Goal: Information Seeking & Learning: Learn about a topic

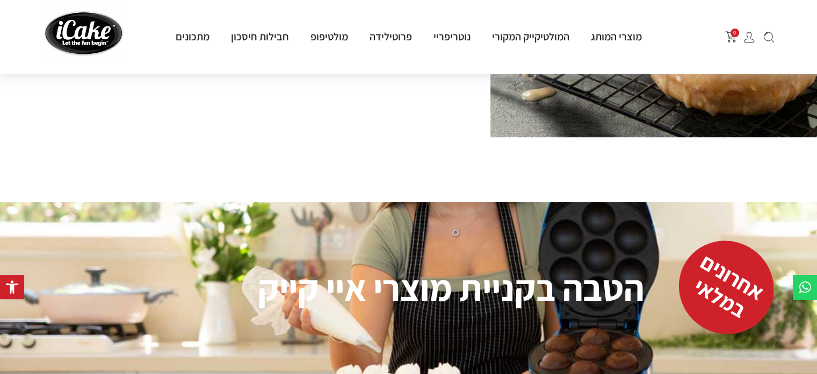
scroll to position [537, 0]
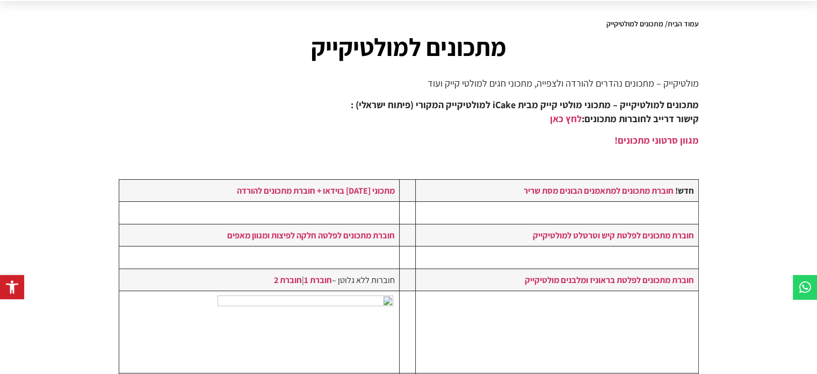
scroll to position [161, 0]
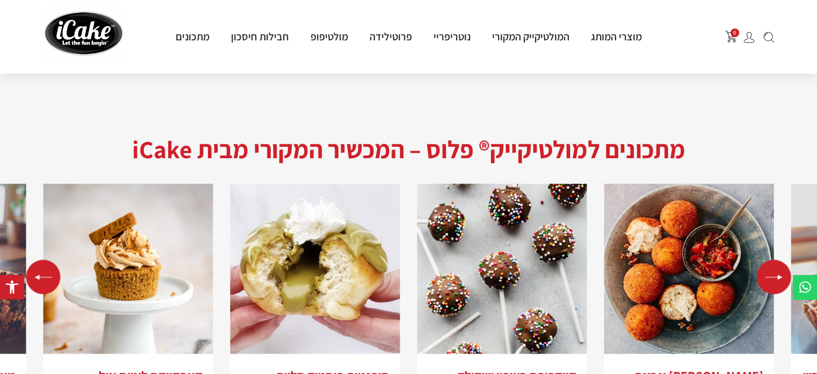
scroll to position [2150, 0]
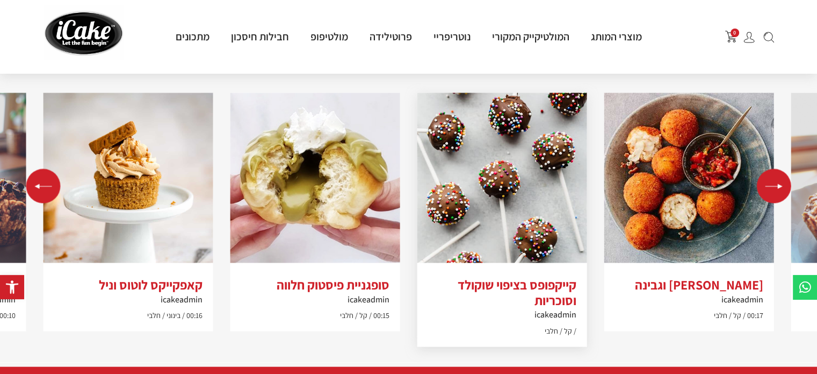
click at [494, 195] on img "2 / 5" at bounding box center [503, 178] width 170 height 170
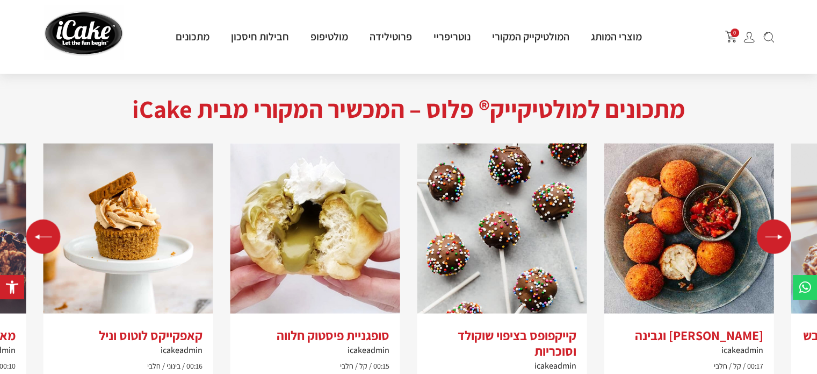
scroll to position [2150, 0]
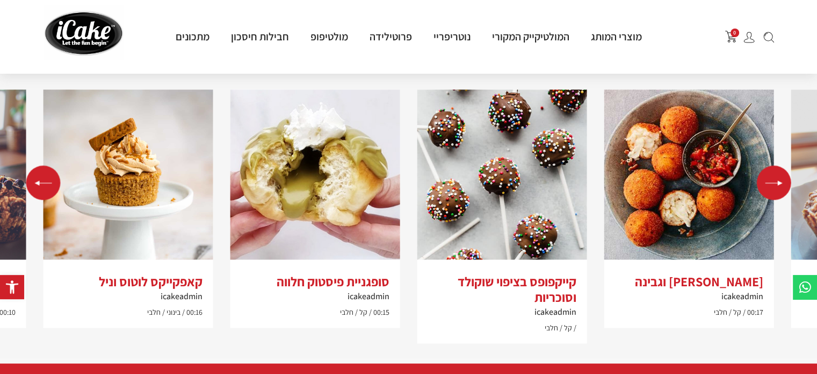
click at [782, 166] on div "Next slide" at bounding box center [774, 183] width 34 height 34
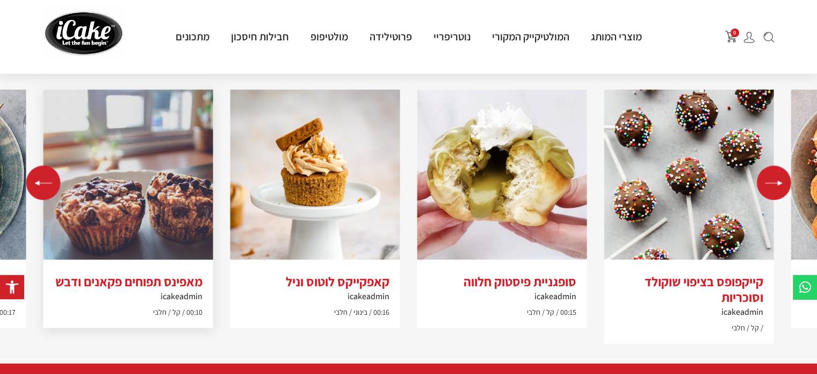
click at [167, 180] on img "5 / 5" at bounding box center [129, 175] width 170 height 170
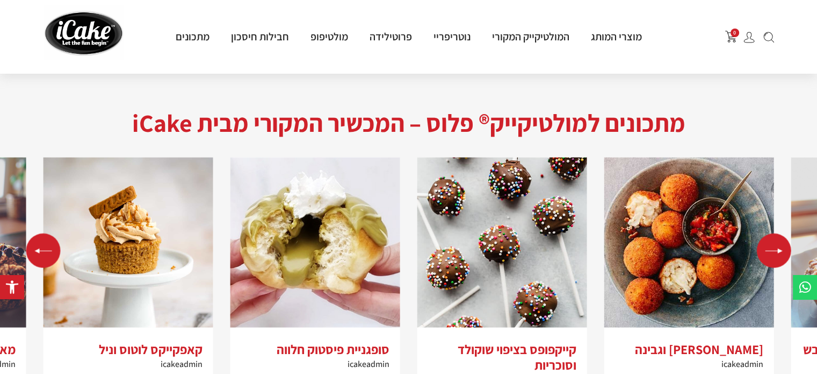
scroll to position [2150, 0]
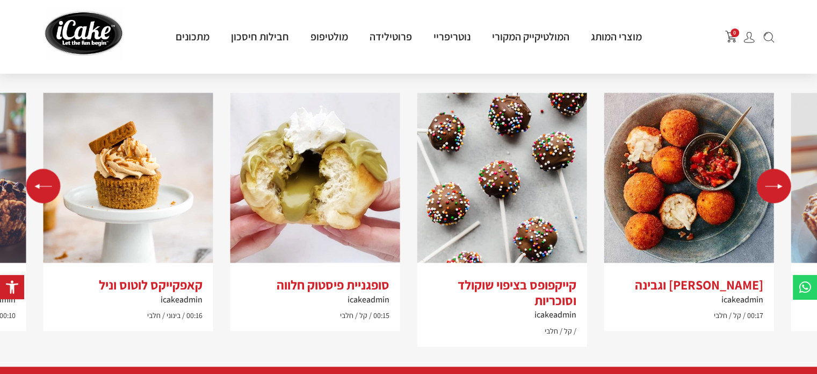
click at [33, 169] on div "Previous slide" at bounding box center [43, 186] width 34 height 34
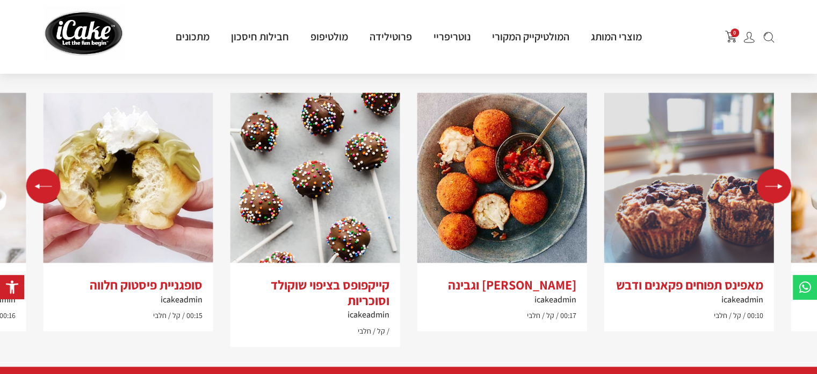
click at [33, 169] on div "Previous slide" at bounding box center [43, 186] width 34 height 34
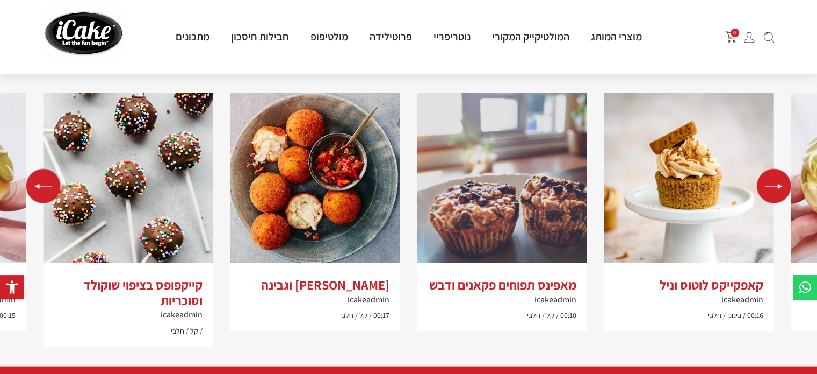
click at [33, 169] on div "Previous slide" at bounding box center [43, 186] width 34 height 34
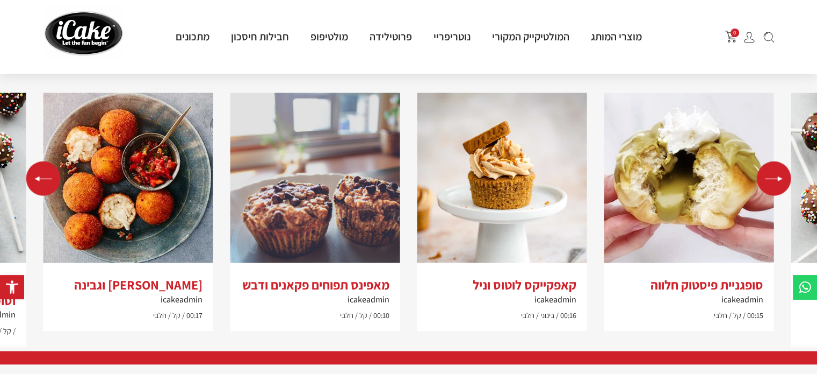
click at [33, 161] on div "Previous slide" at bounding box center [43, 178] width 34 height 34
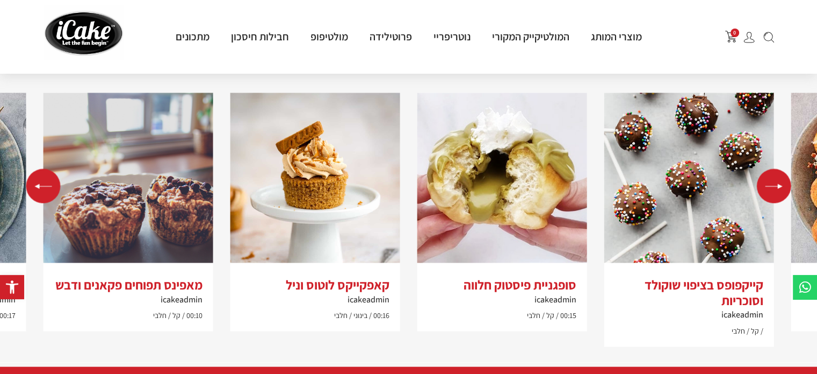
click at [33, 169] on div "Previous slide" at bounding box center [43, 186] width 34 height 34
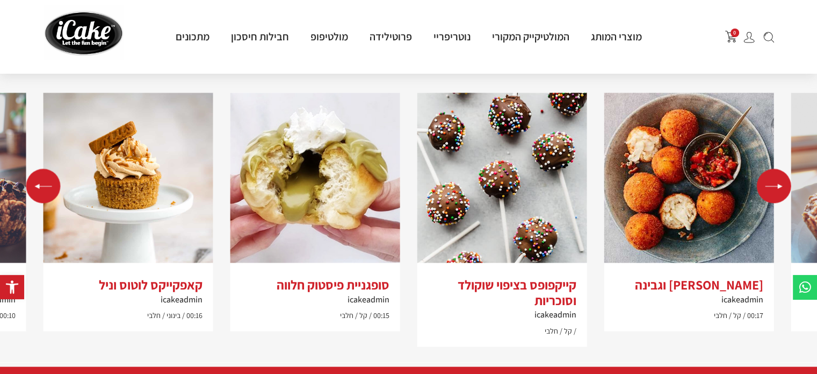
click at [33, 169] on div "Previous slide" at bounding box center [43, 186] width 34 height 34
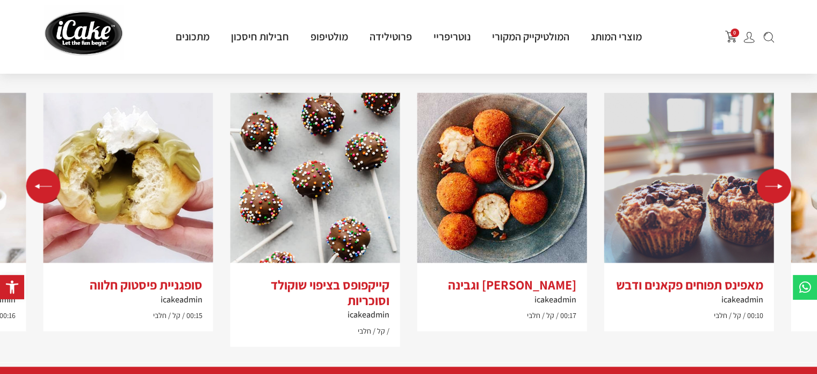
click at [33, 169] on div "Previous slide" at bounding box center [43, 186] width 34 height 34
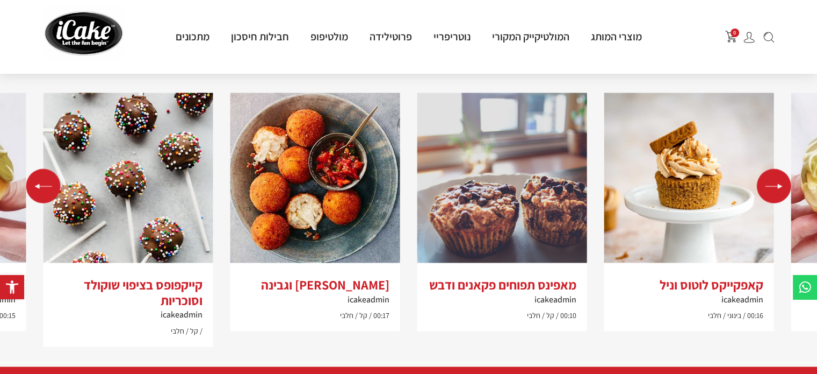
click at [33, 169] on div "Previous slide" at bounding box center [43, 186] width 34 height 34
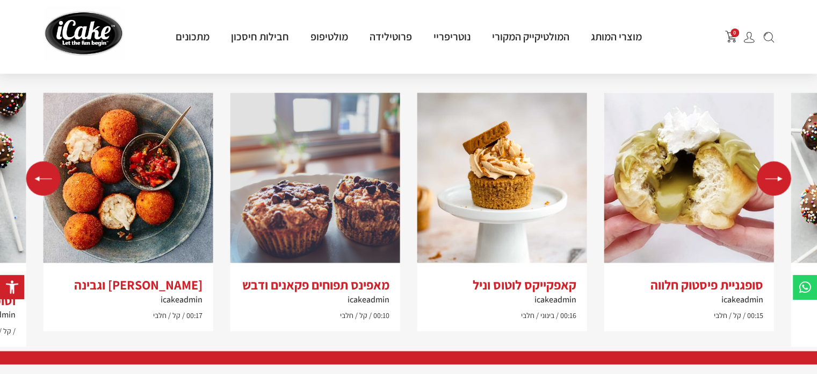
click at [33, 161] on div "Previous slide" at bounding box center [43, 178] width 34 height 34
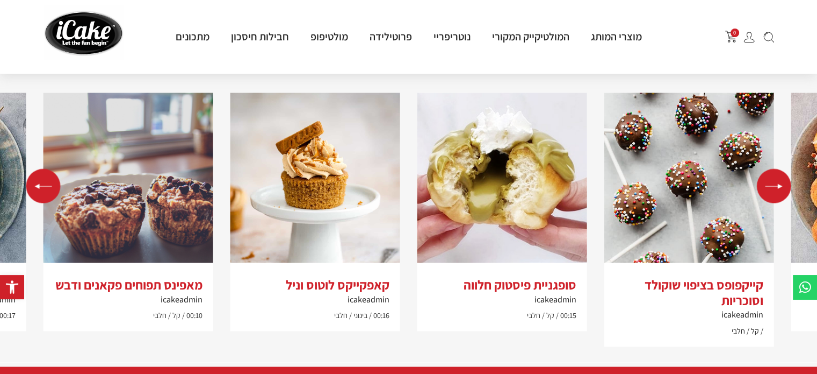
click at [33, 169] on div "Previous slide" at bounding box center [43, 186] width 34 height 34
